Goal: Check status: Check status

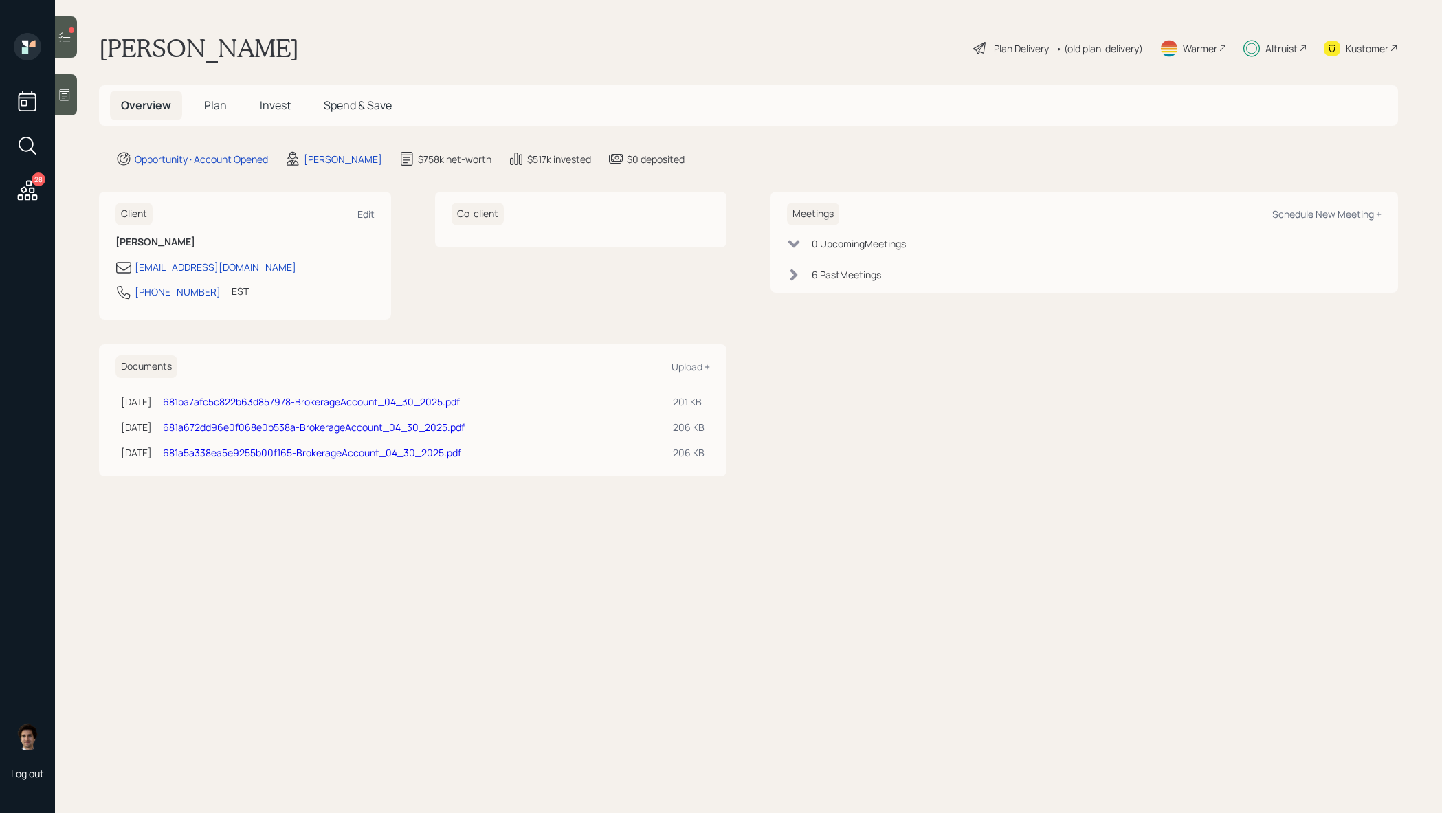
click at [280, 126] on main "[PERSON_NAME] Plan Delivery • (old plan-delivery) Warmer Altruist Kustomer Over…" at bounding box center [748, 406] width 1387 height 813
click at [299, 97] on h5 "Invest" at bounding box center [275, 106] width 53 height 30
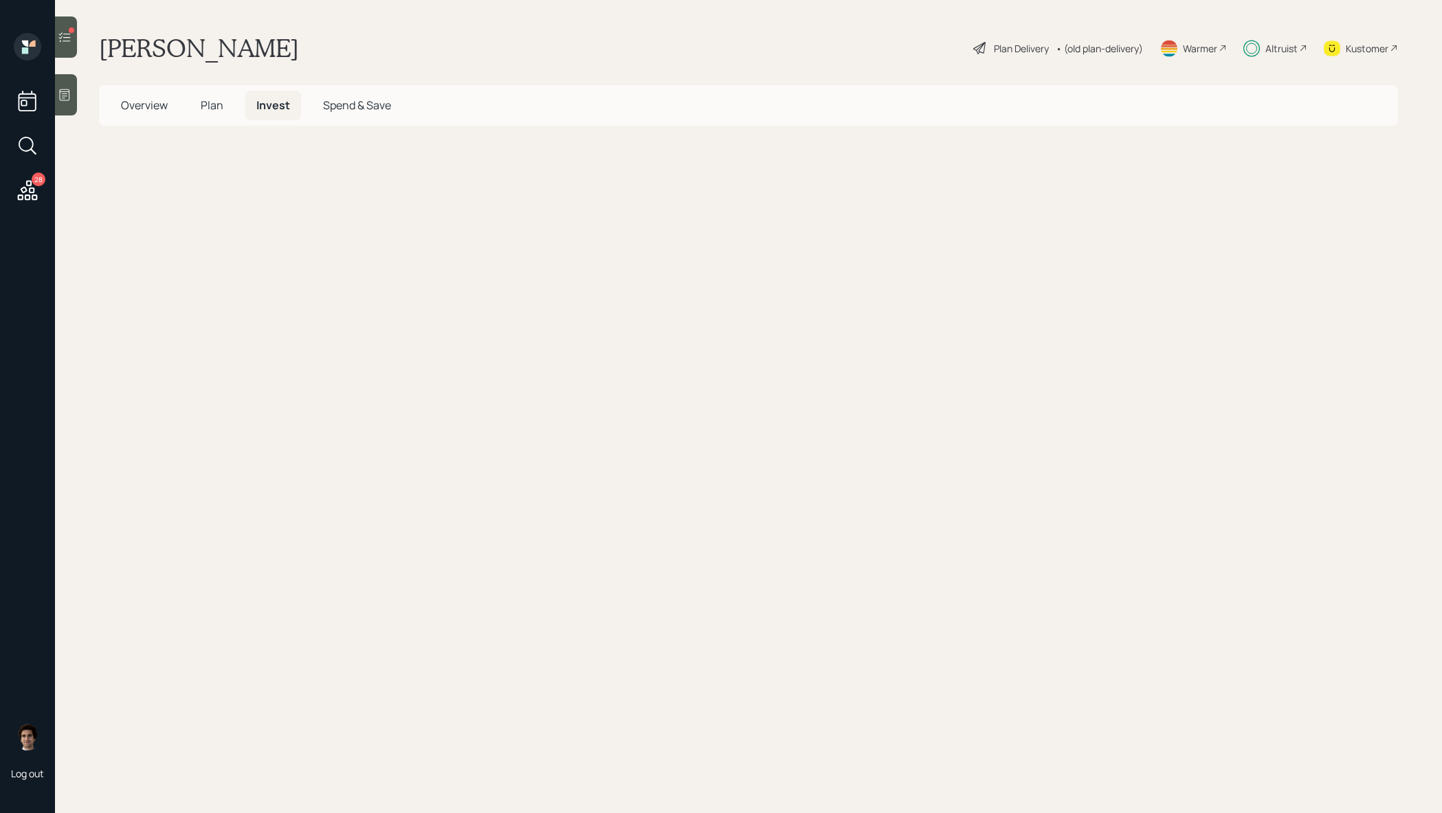
click at [285, 98] on span "Invest" at bounding box center [273, 105] width 34 height 15
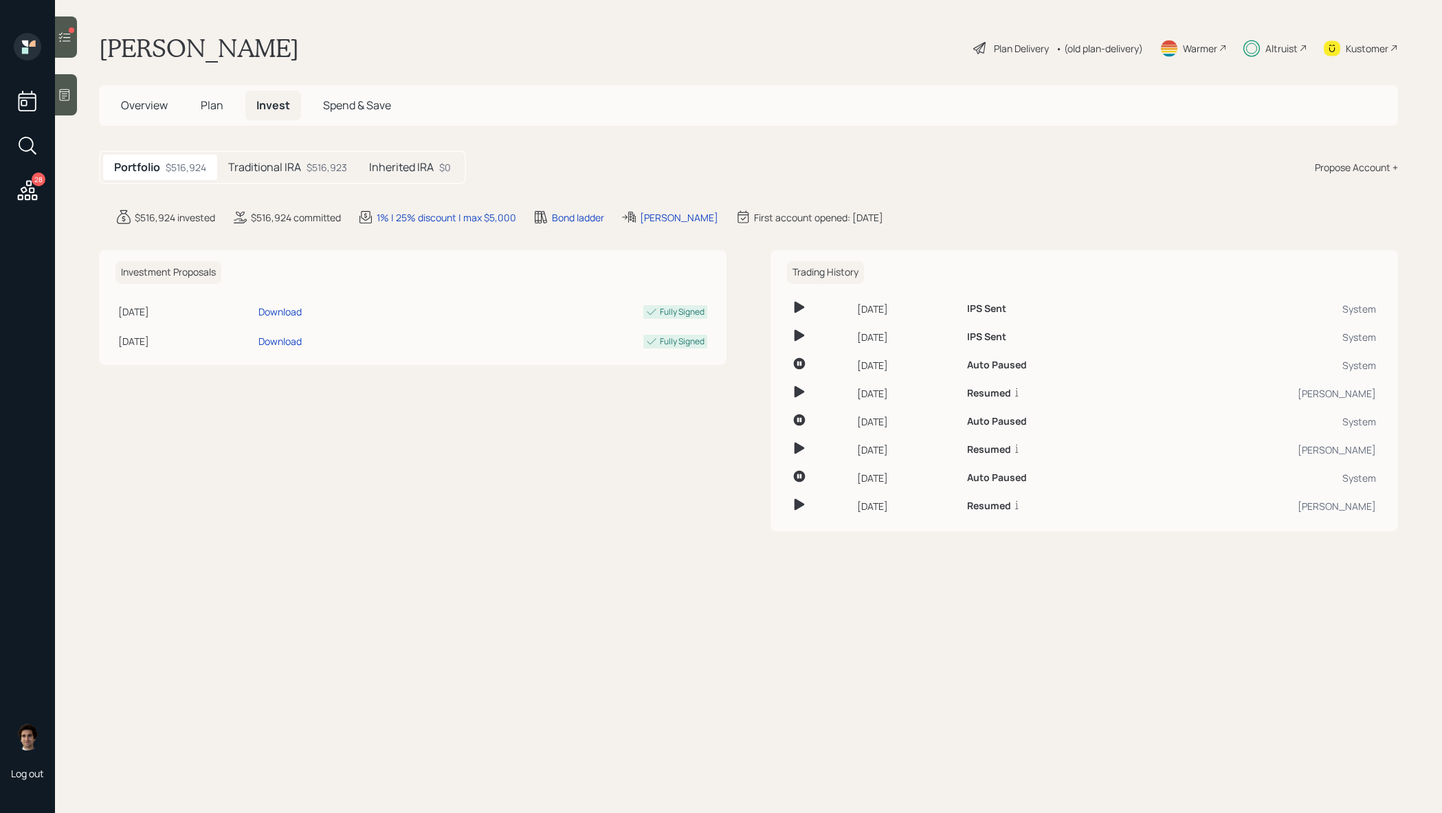
click at [307, 177] on div "Traditional IRA $516,923" at bounding box center [287, 167] width 141 height 25
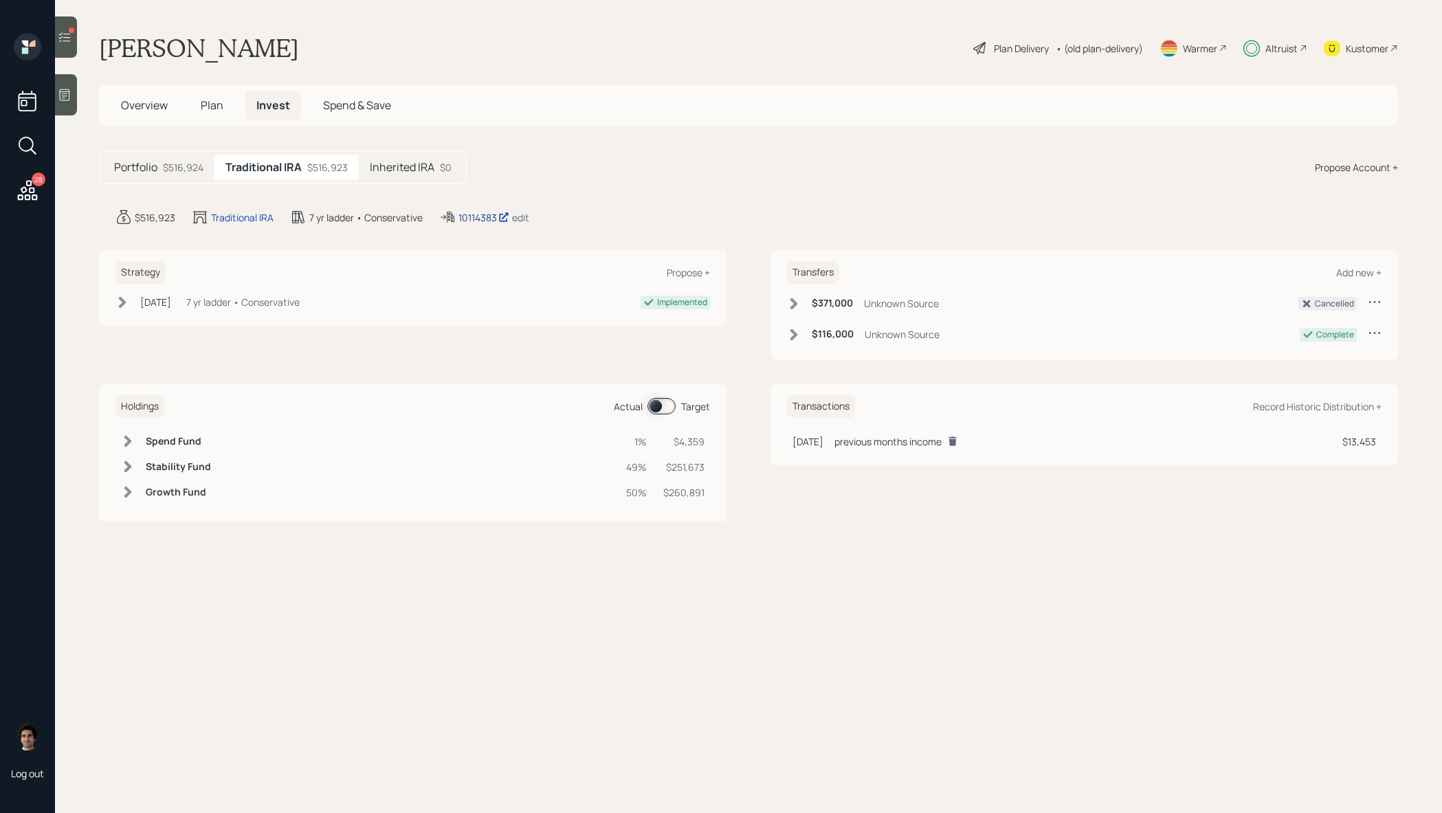
click at [497, 217] on div "10114383" at bounding box center [483, 217] width 51 height 14
click at [197, 469] on h6 "Stability Fund" at bounding box center [178, 467] width 65 height 12
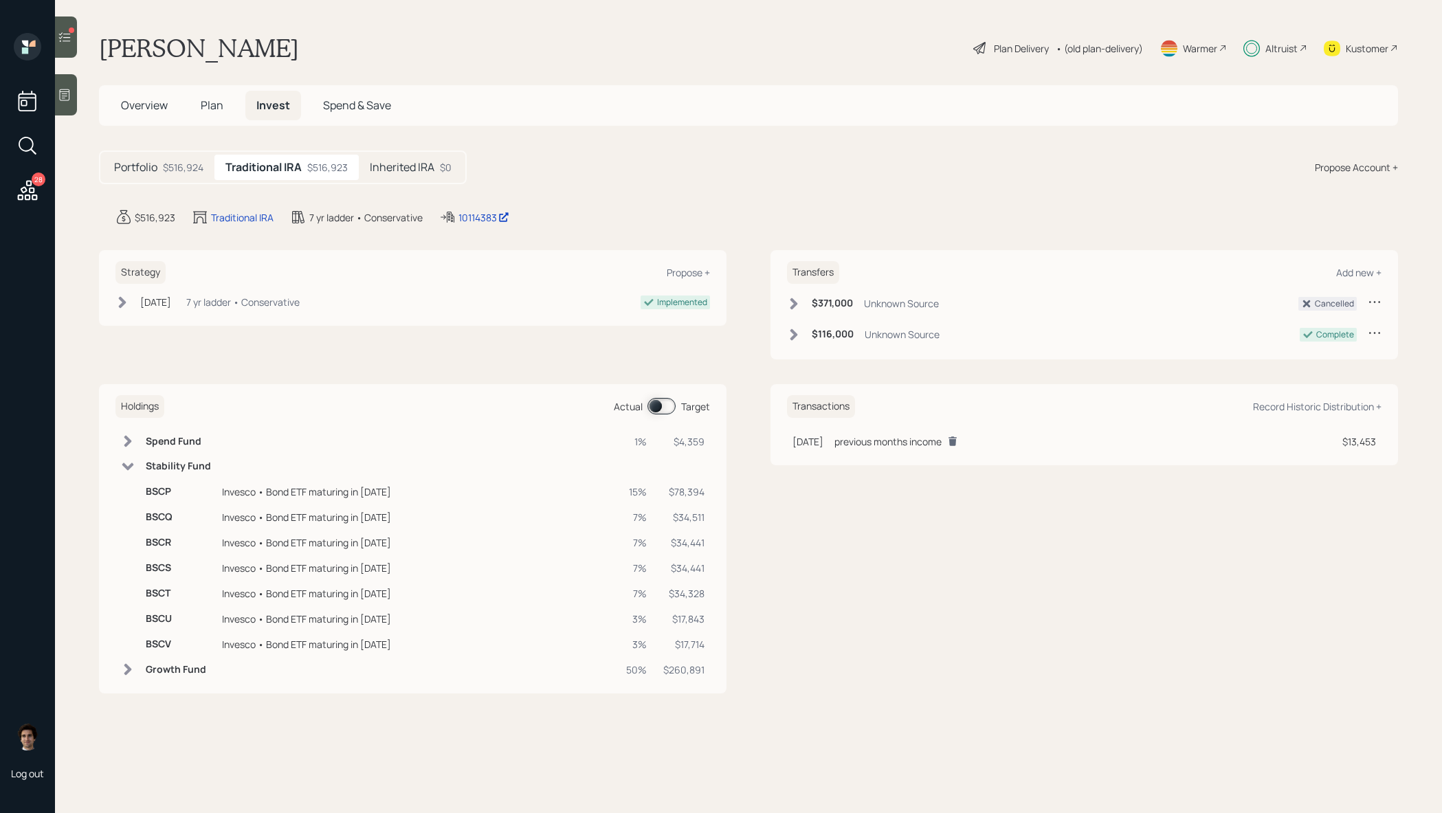
click at [197, 469] on h6 "Stability Fund" at bounding box center [178, 466] width 65 height 12
